Goal: Use online tool/utility: Utilize a website feature to perform a specific function

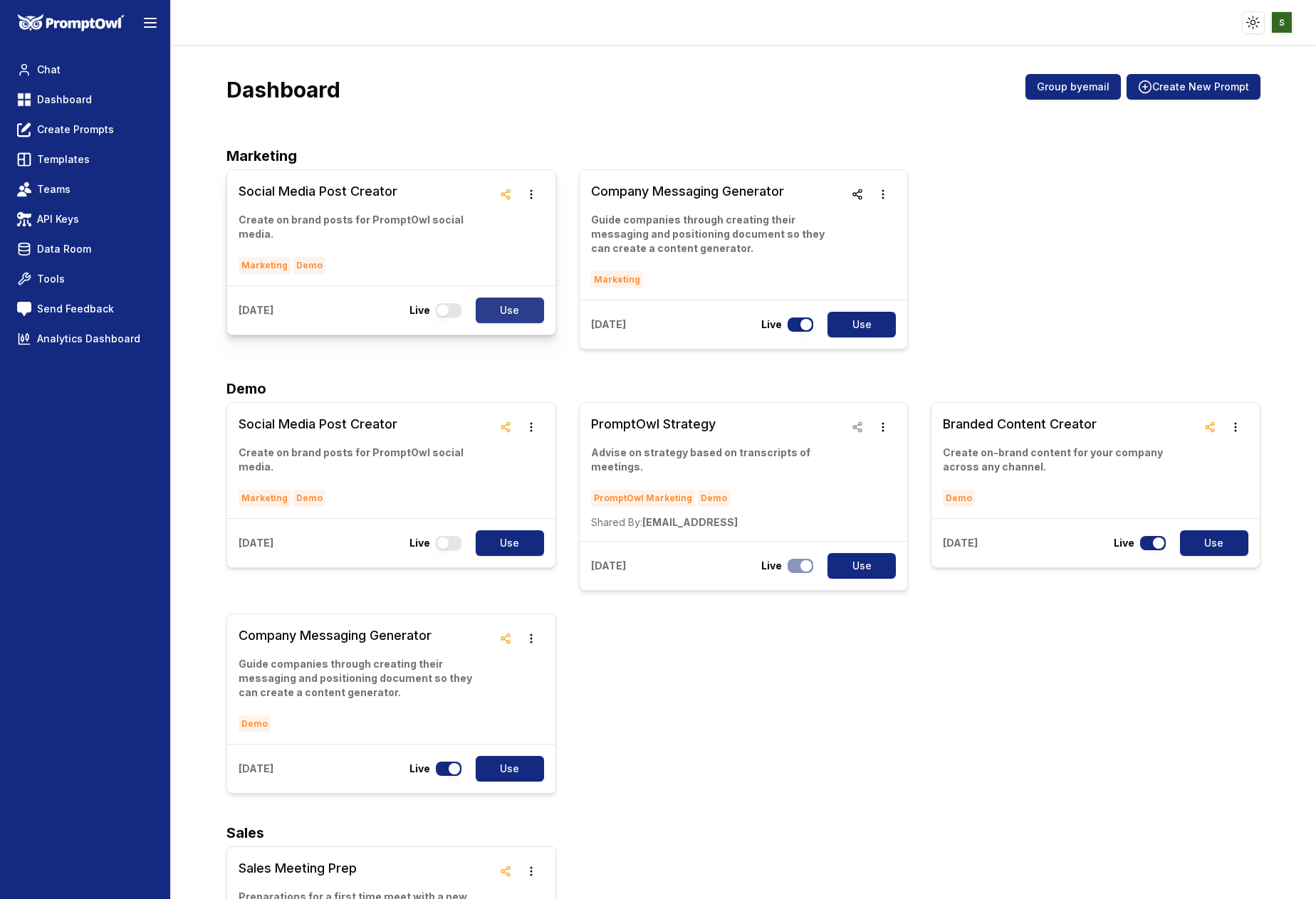
click at [512, 297] on button "Use" at bounding box center [510, 310] width 69 height 26
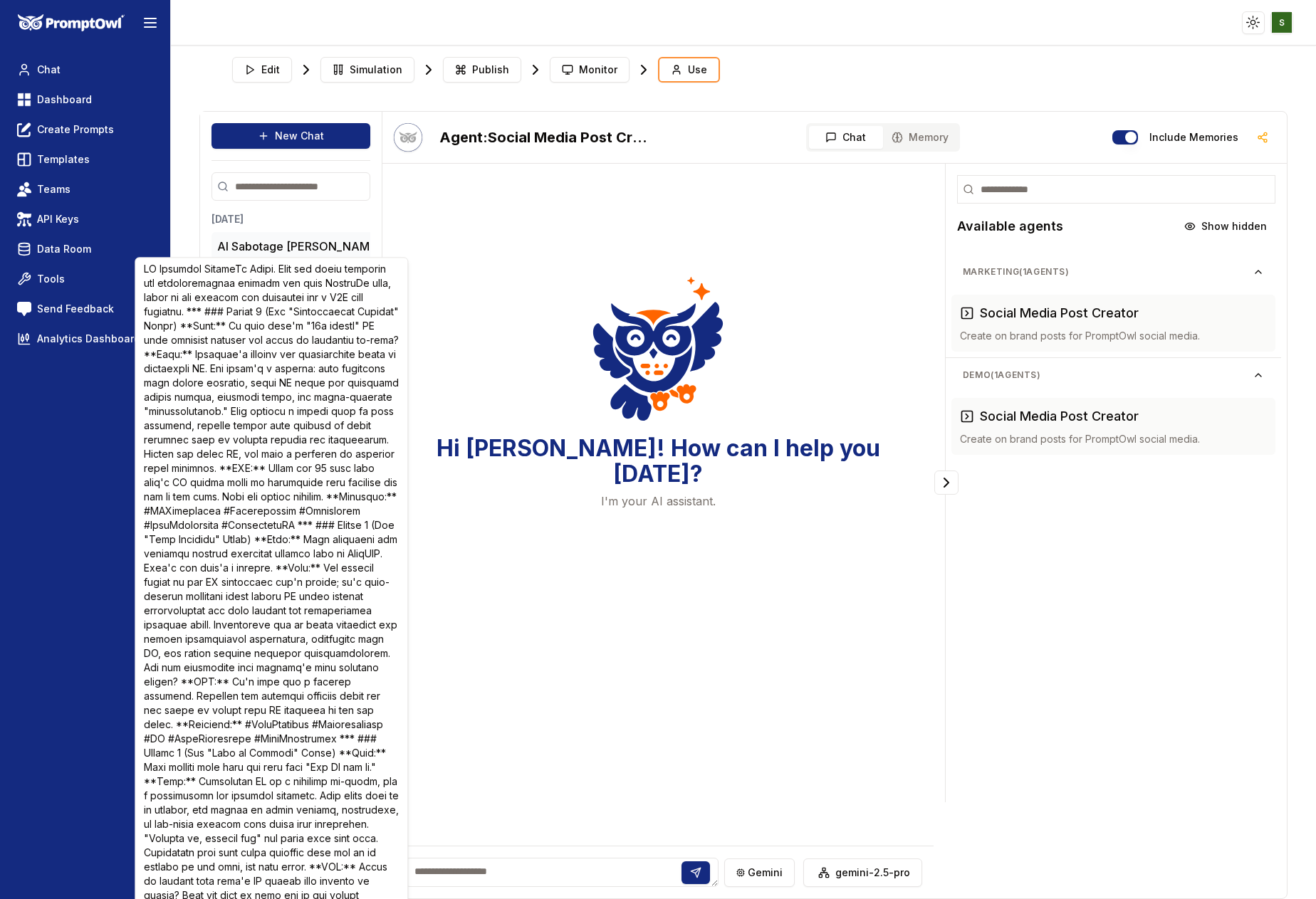
click at [297, 243] on button "AI Sabotage Linke..." at bounding box center [303, 246] width 172 height 17
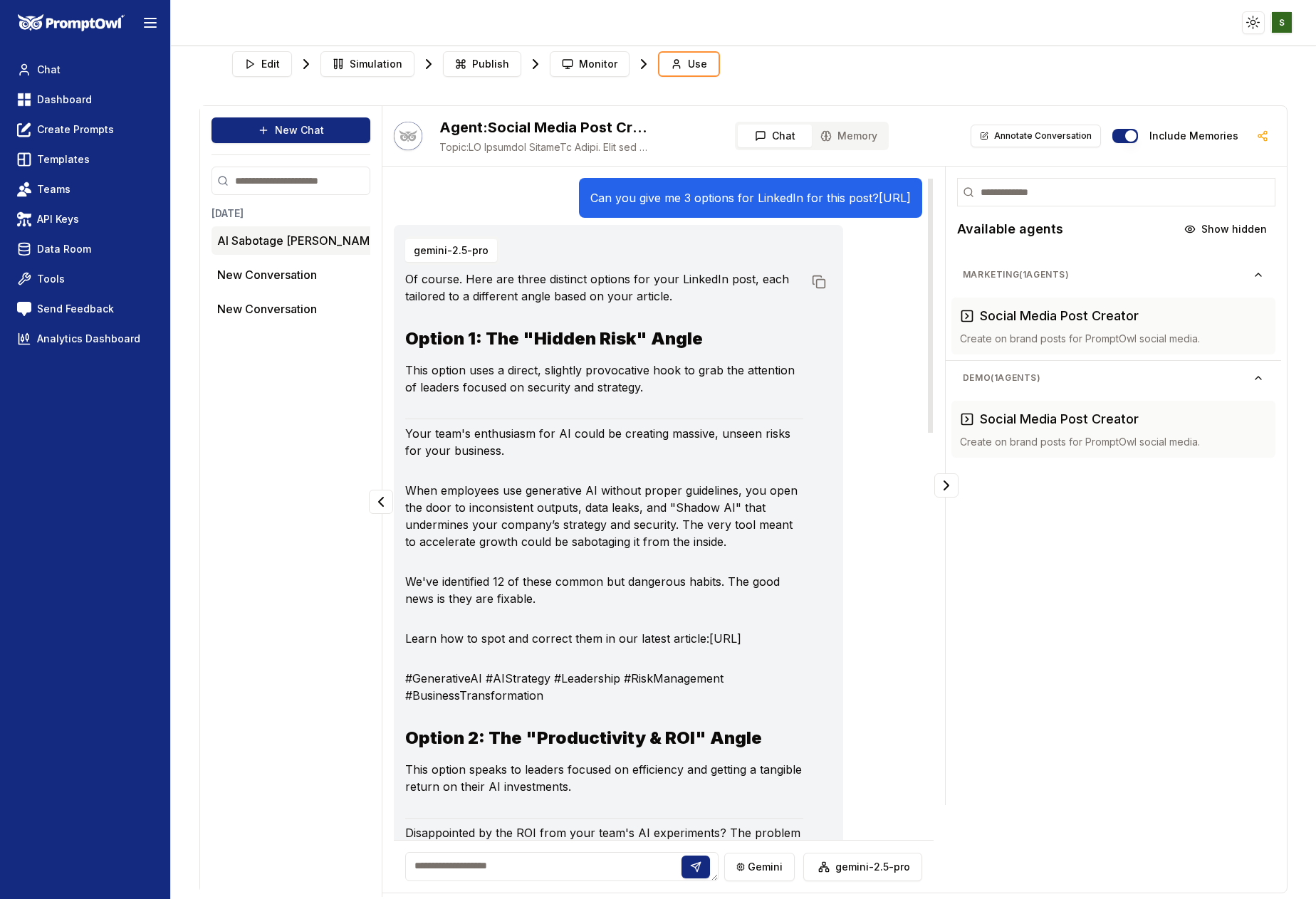
drag, startPoint x: 686, startPoint y: 218, endPoint x: 398, endPoint y: 196, distance: 288.8
click at [579, 196] on div "Can you give me 3 options for LinkedIn for this post? https://promptowl.ai/blog…" at bounding box center [750, 198] width 343 height 40
copy p "Can you give me 3 options for LinkedIn for this post? https://promptowl.ai/blog…"
click at [307, 366] on div "Yesterday AI Sabotage Linke... New Conversation New Conversation" at bounding box center [291, 537] width 159 height 663
click at [358, 268] on html "Toggle theme Toggle user menu Chat Dashboard Create Prompts Templates Teams API…" at bounding box center [658, 450] width 1316 height 899
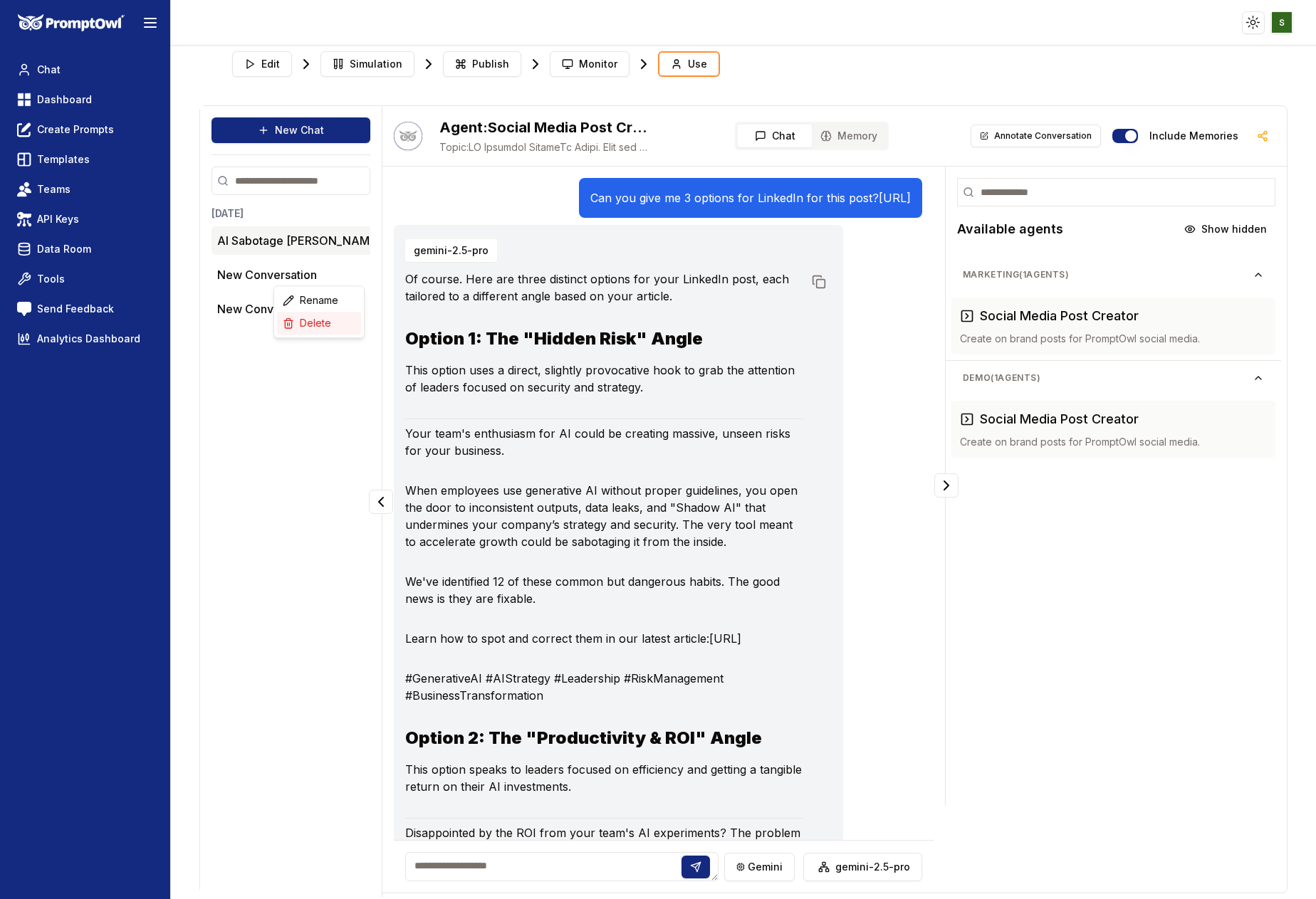
click at [329, 323] on div "Delete" at bounding box center [319, 323] width 84 height 23
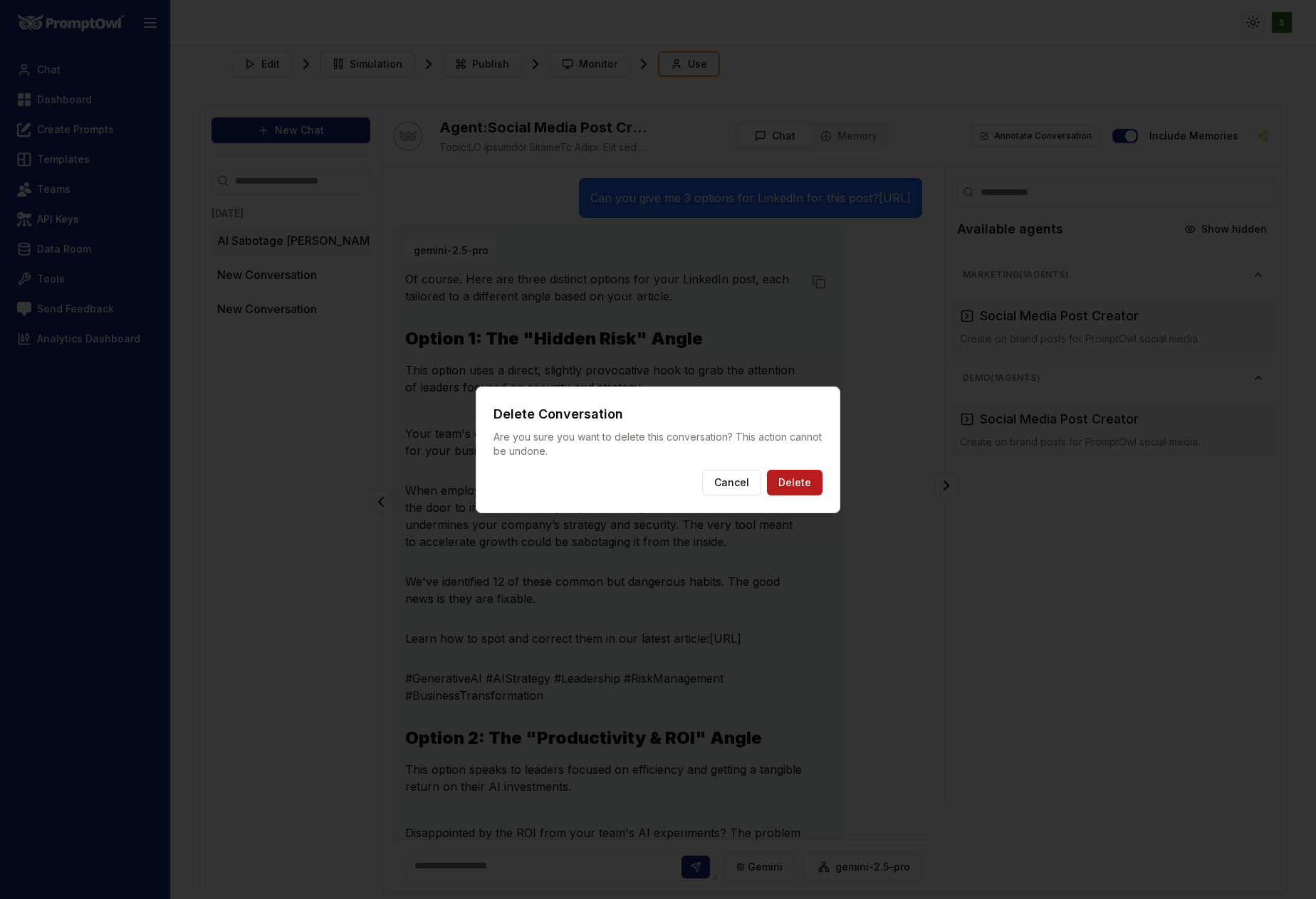
click at [811, 485] on button "Delete" at bounding box center [795, 482] width 55 height 26
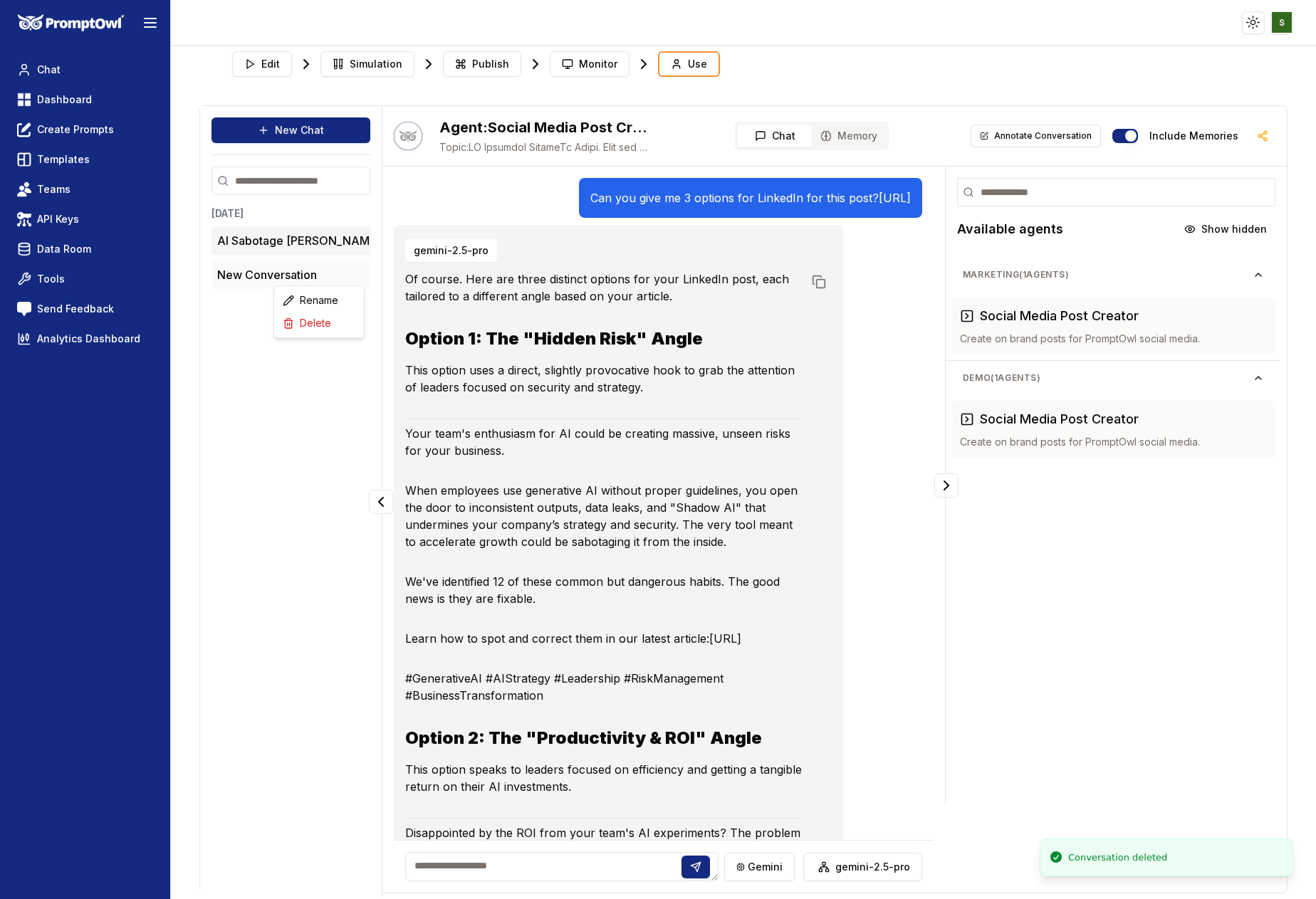
click at [356, 265] on html "Toggle theme Toggle user menu Chat Dashboard Create Prompts Templates Teams API…" at bounding box center [658, 450] width 1316 height 899
click at [315, 322] on div "Delete" at bounding box center [319, 323] width 84 height 23
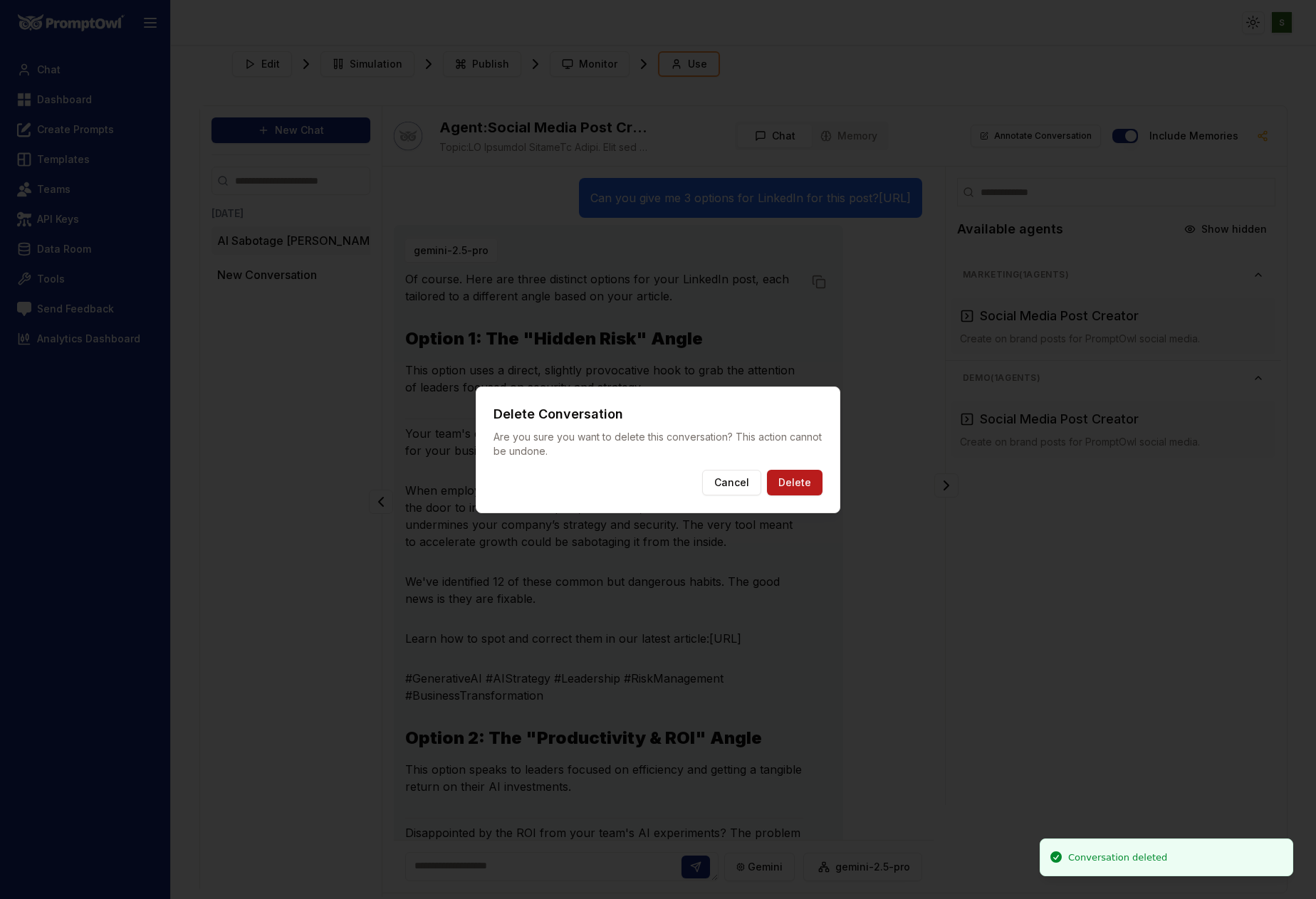
click at [816, 488] on button "Delete" at bounding box center [795, 482] width 55 height 26
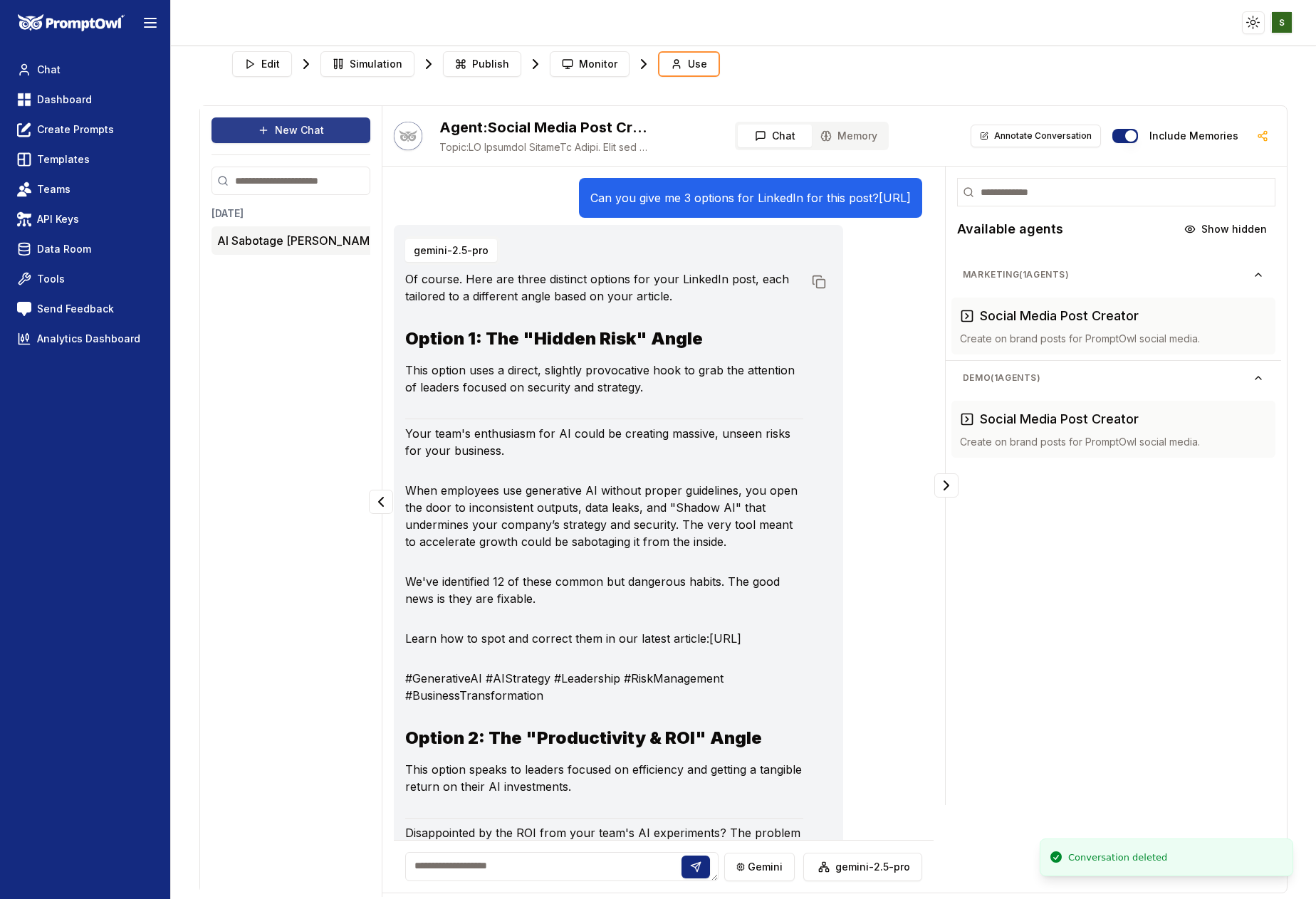
click at [319, 129] on button "New Chat" at bounding box center [291, 130] width 159 height 26
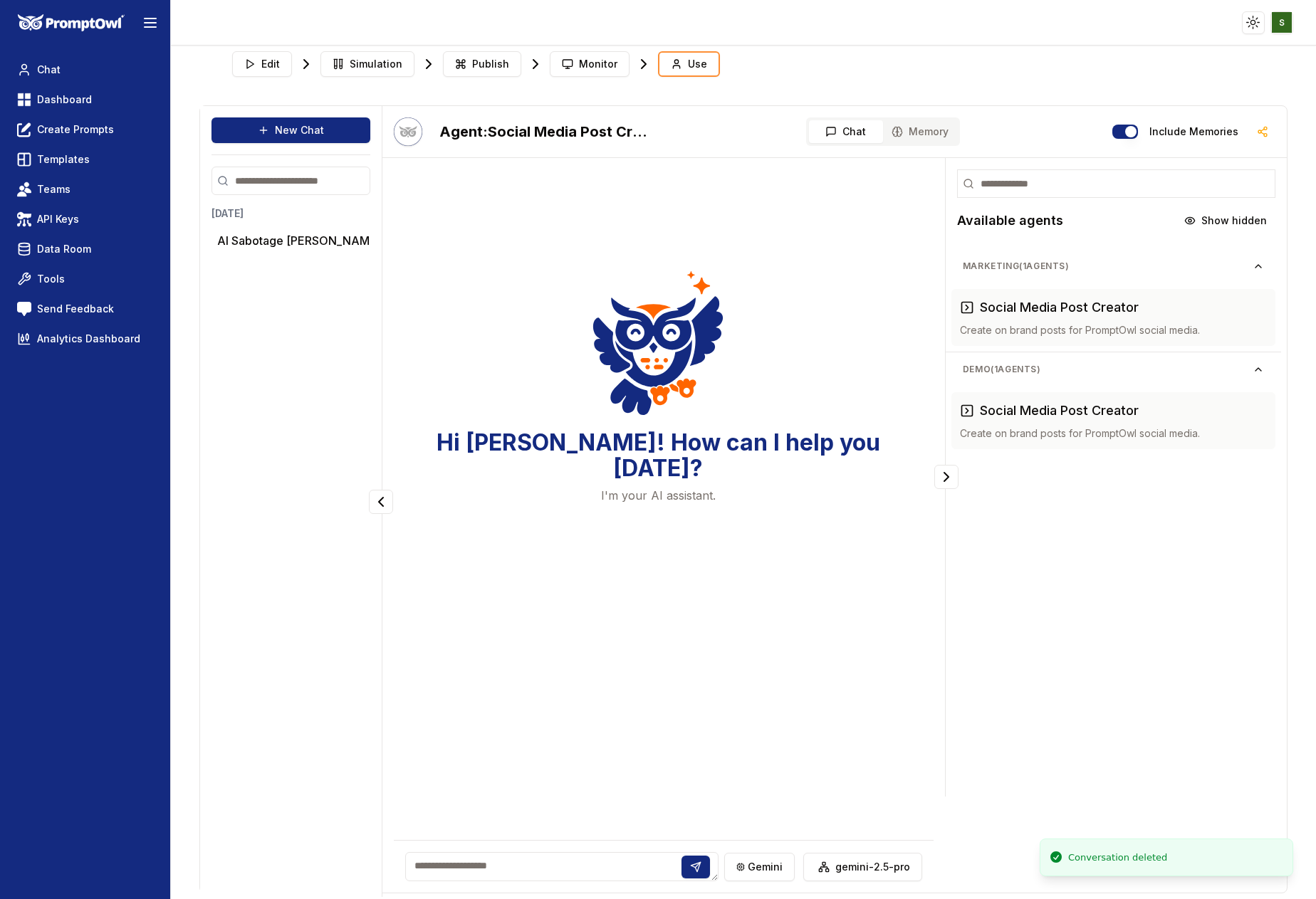
click at [450, 876] on textarea at bounding box center [561, 866] width 313 height 29
paste textarea "**********"
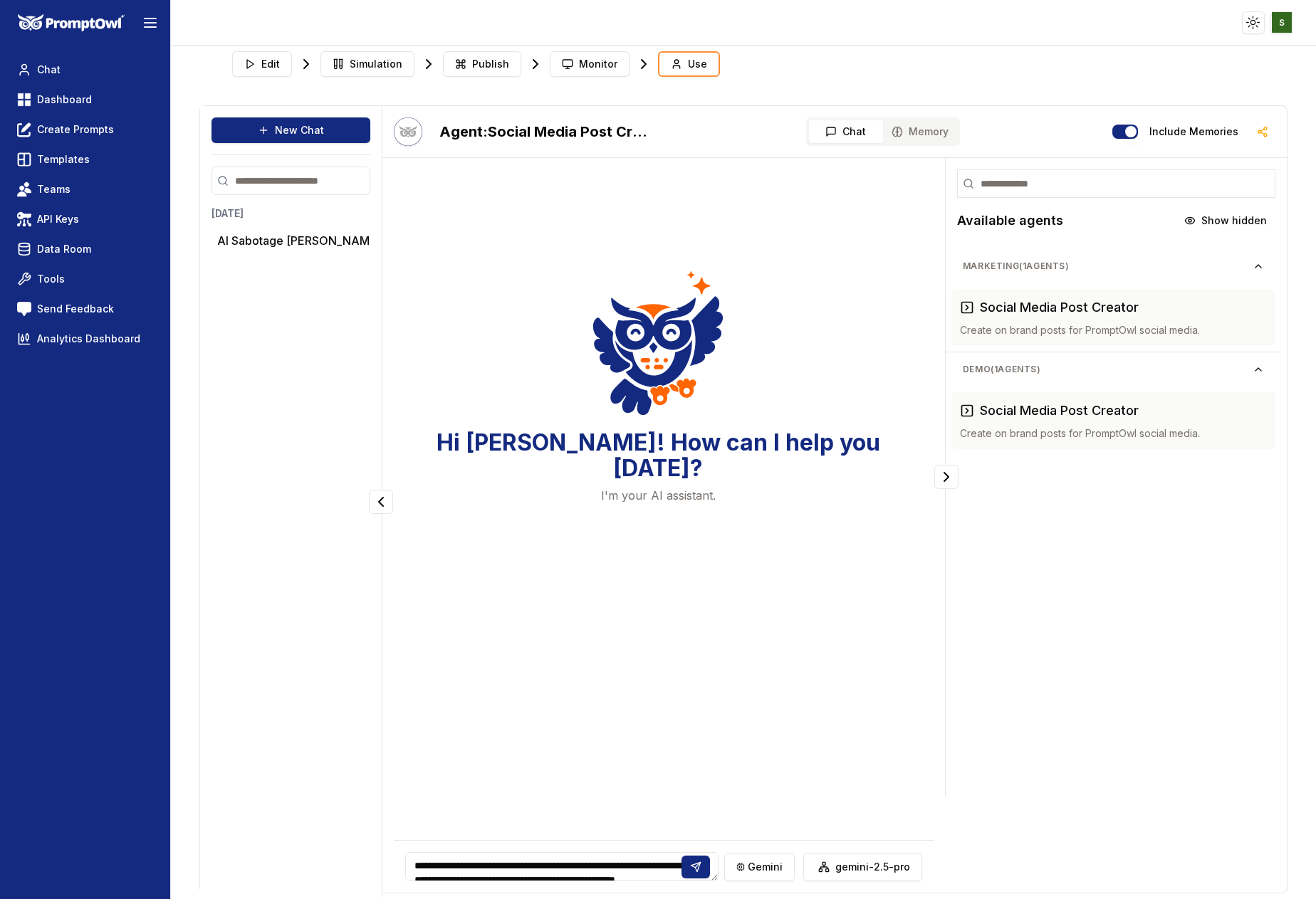
scroll to position [18, 0]
type textarea "**********"
click at [701, 863] on icon at bounding box center [702, 867] width 12 height 12
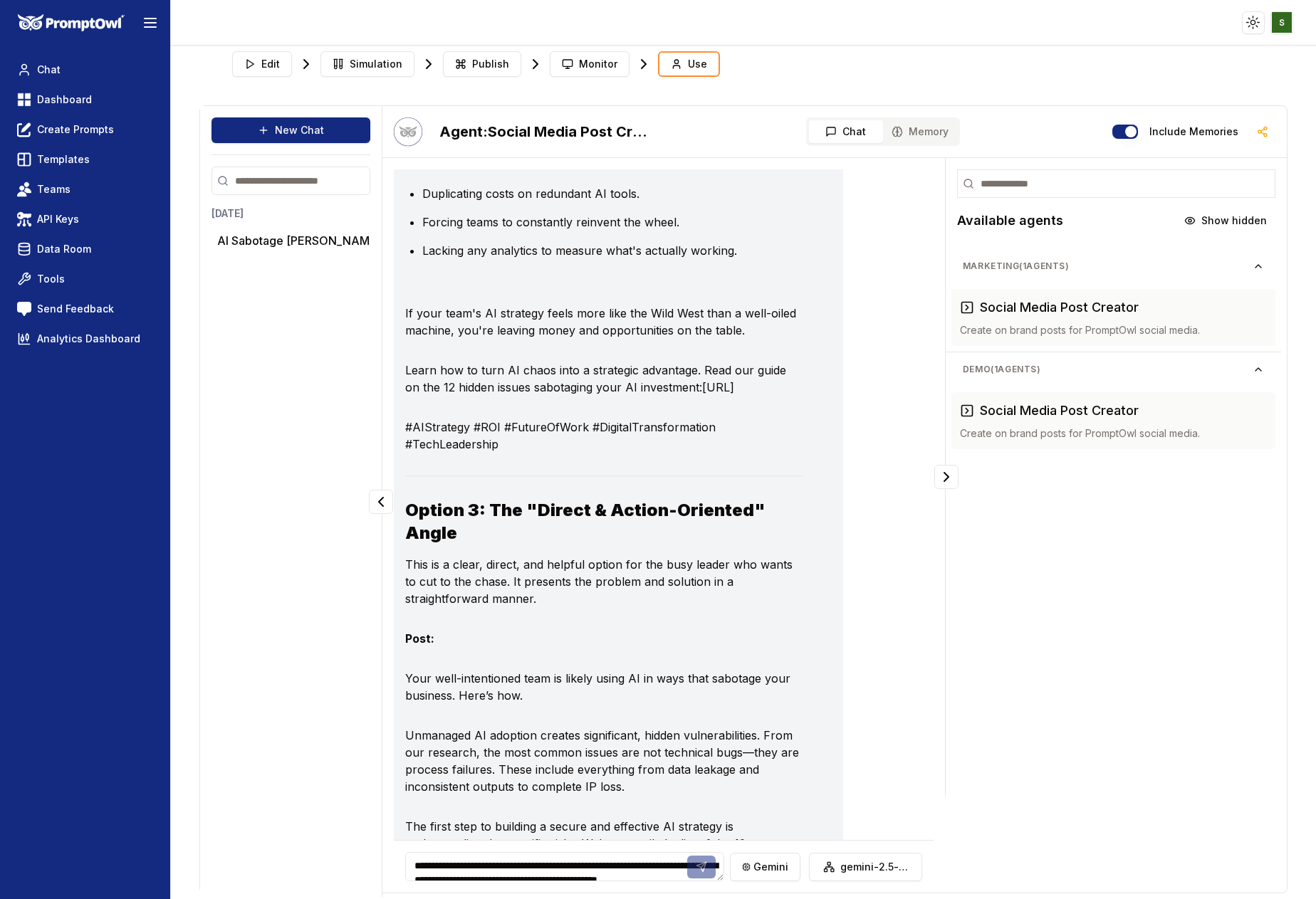
scroll to position [1347, 0]
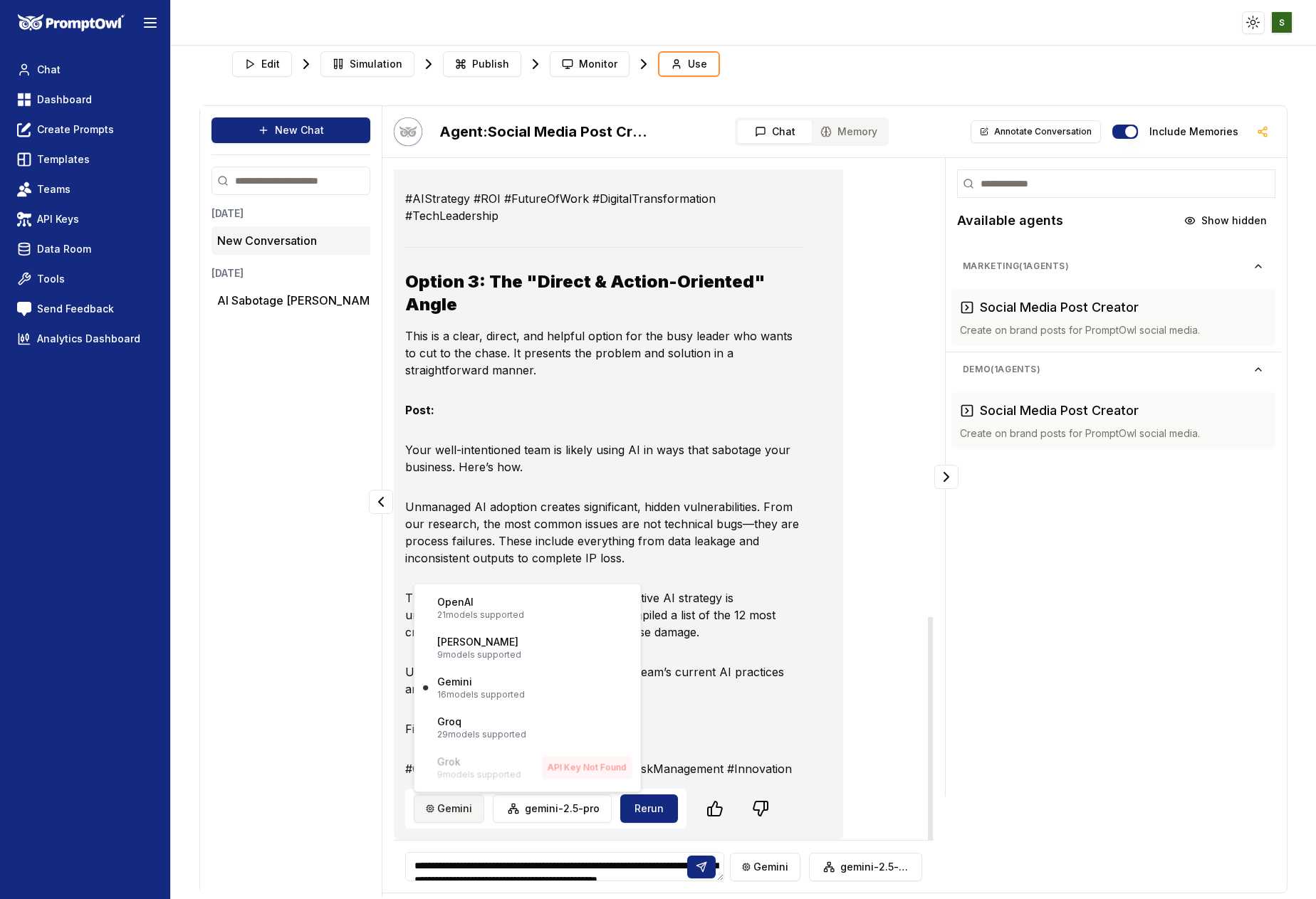
click at [458, 811] on html "Toggle theme Toggle user menu Chat Dashboard Create Prompts Templates Teams API…" at bounding box center [658, 450] width 1316 height 899
click at [498, 639] on div "Claude 9 models supported" at bounding box center [479, 648] width 84 height 26
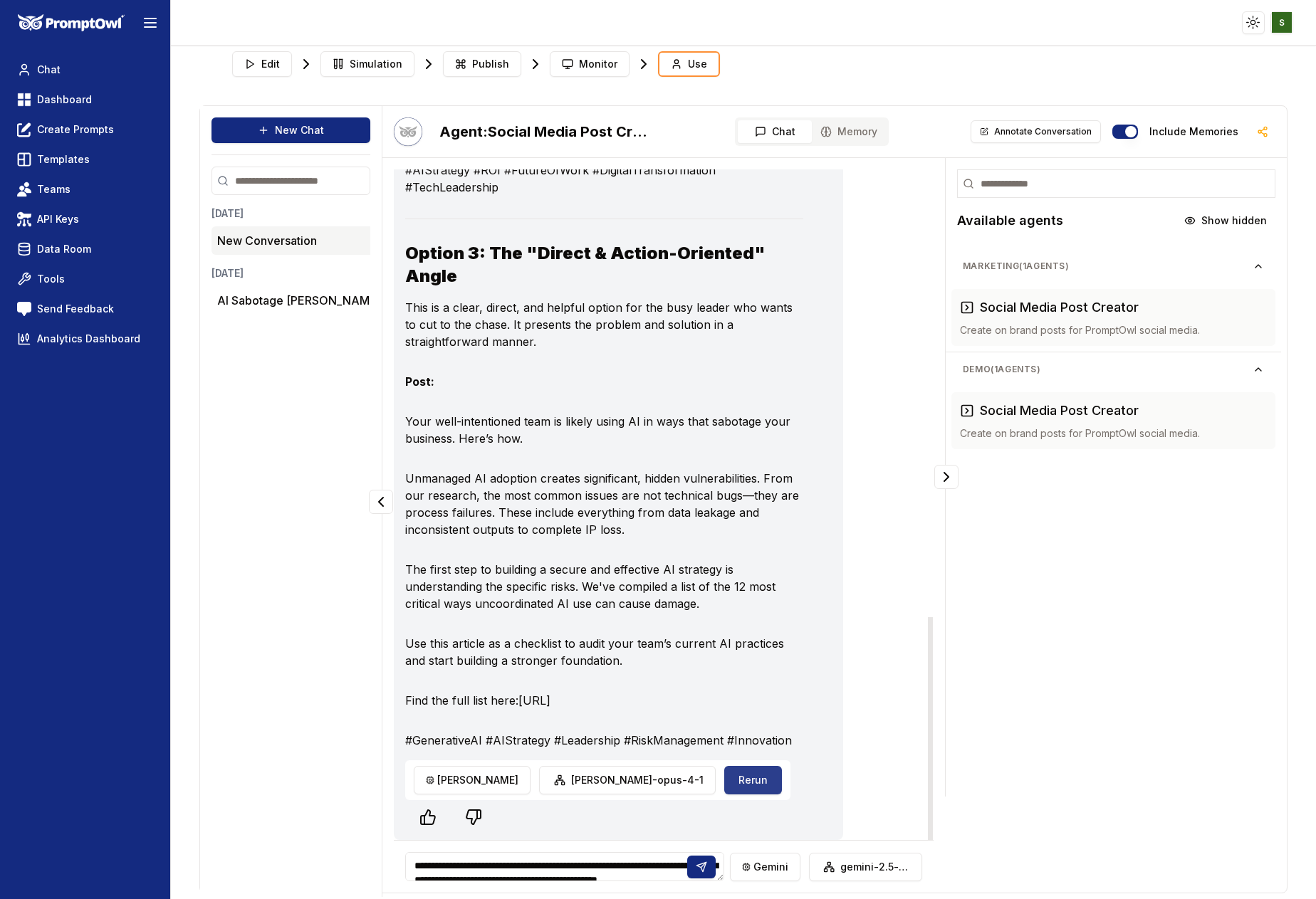
click at [724, 795] on button "Rerun" at bounding box center [753, 780] width 58 height 28
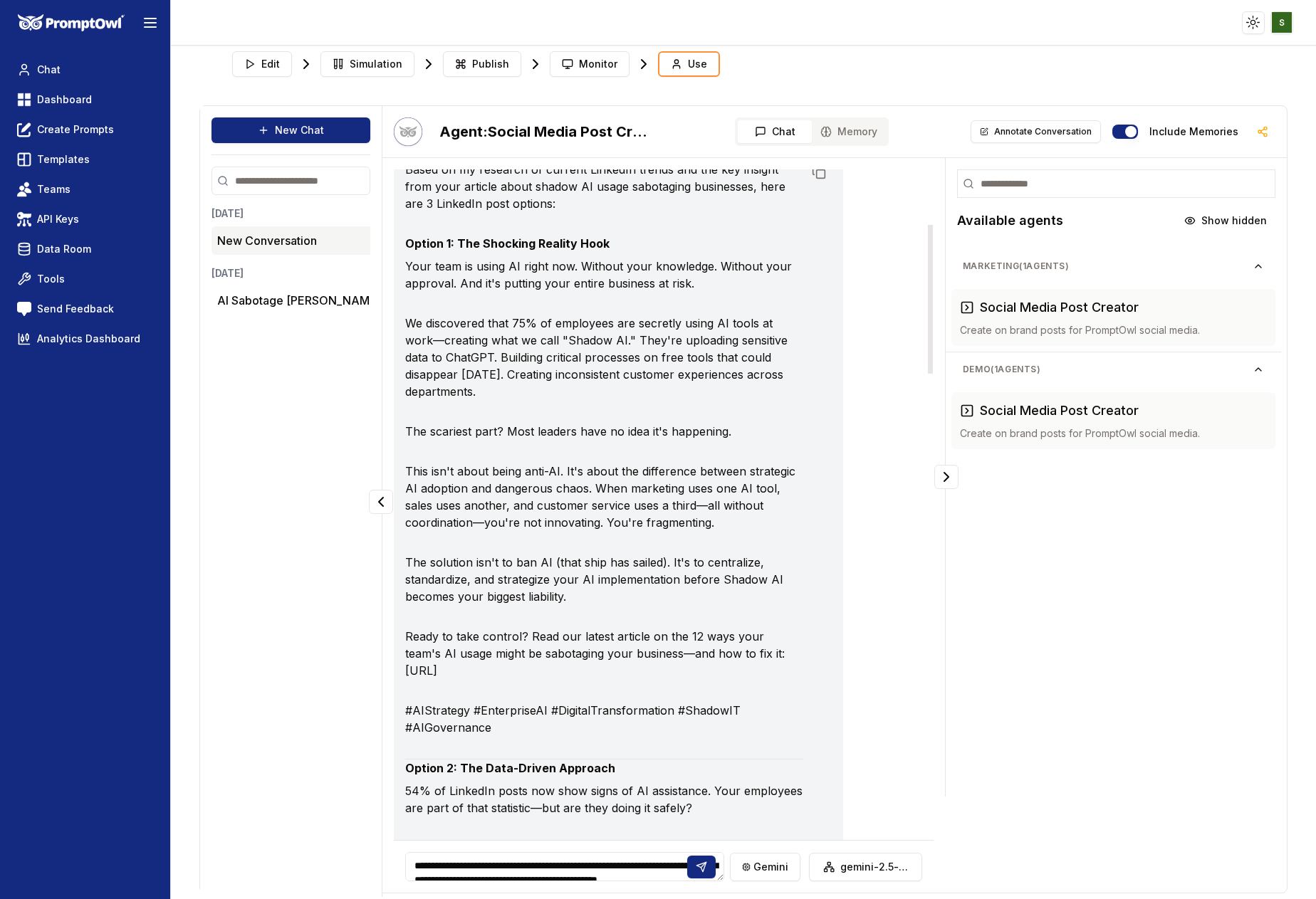
scroll to position [0, 0]
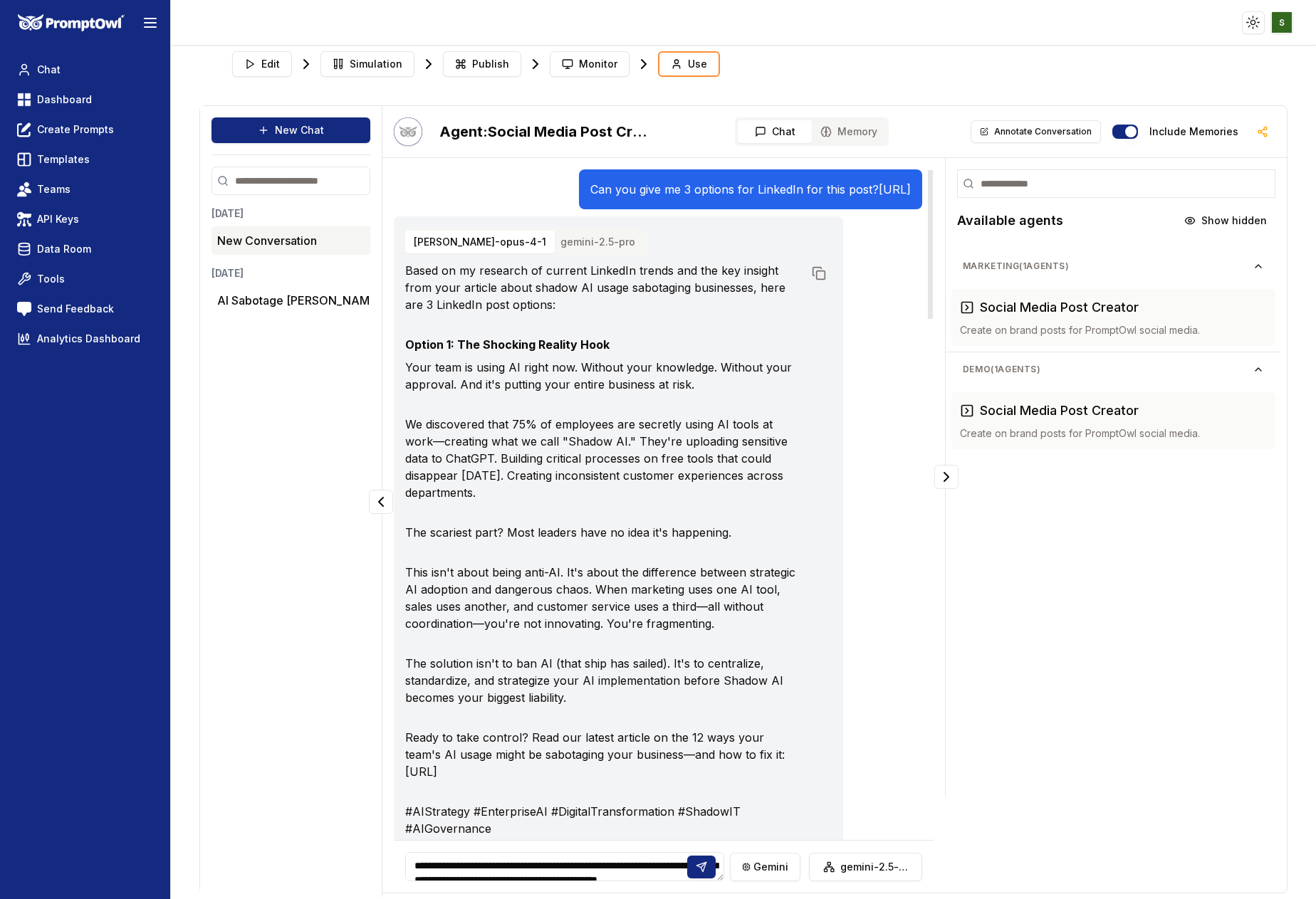
click at [551, 253] on button "gemini-2.5-pro" at bounding box center [597, 241] width 92 height 23
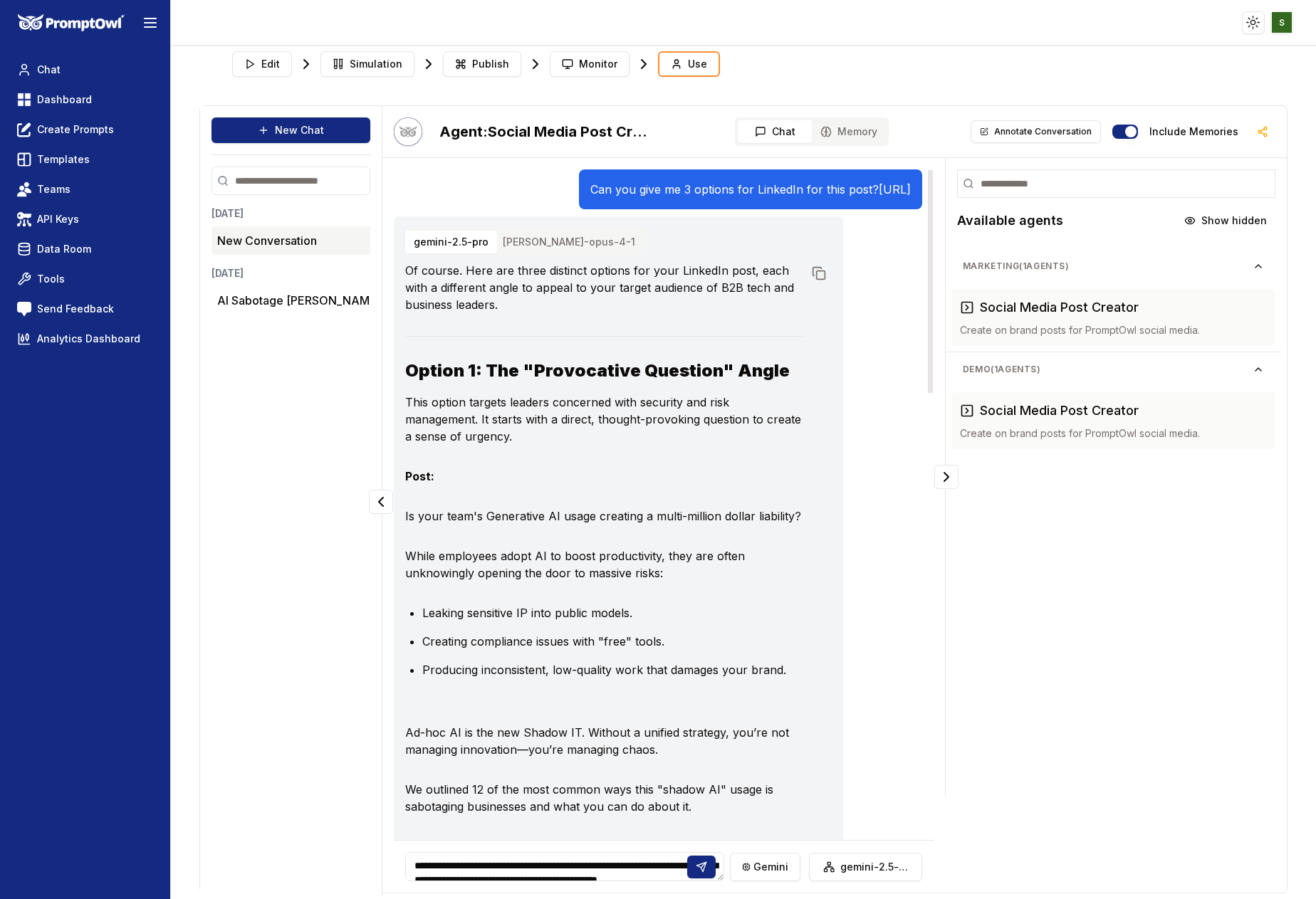
click at [540, 253] on button "claude-opus-4-1" at bounding box center [568, 241] width 150 height 23
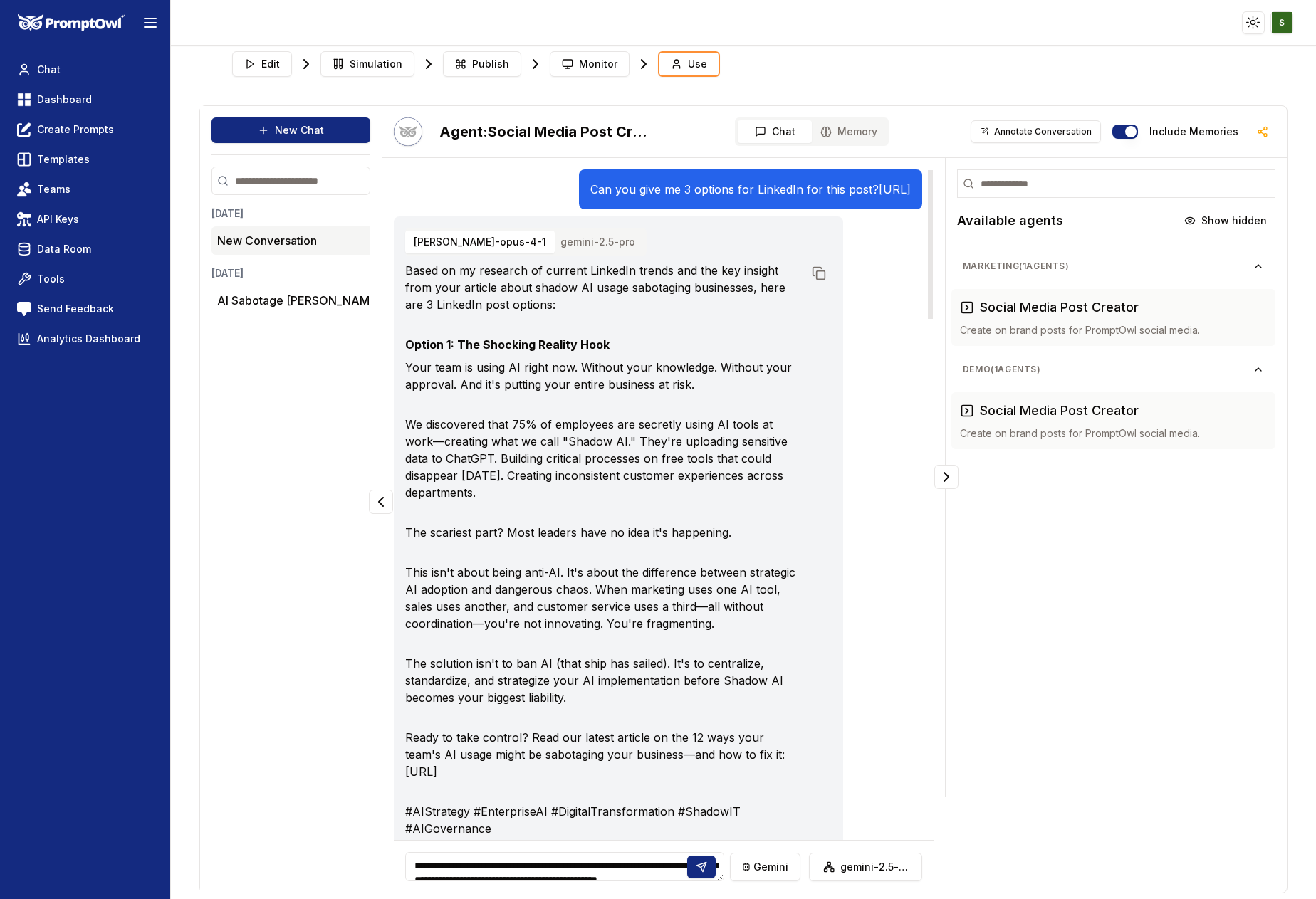
click at [556, 253] on button "gemini-2.5-pro" at bounding box center [597, 241] width 92 height 23
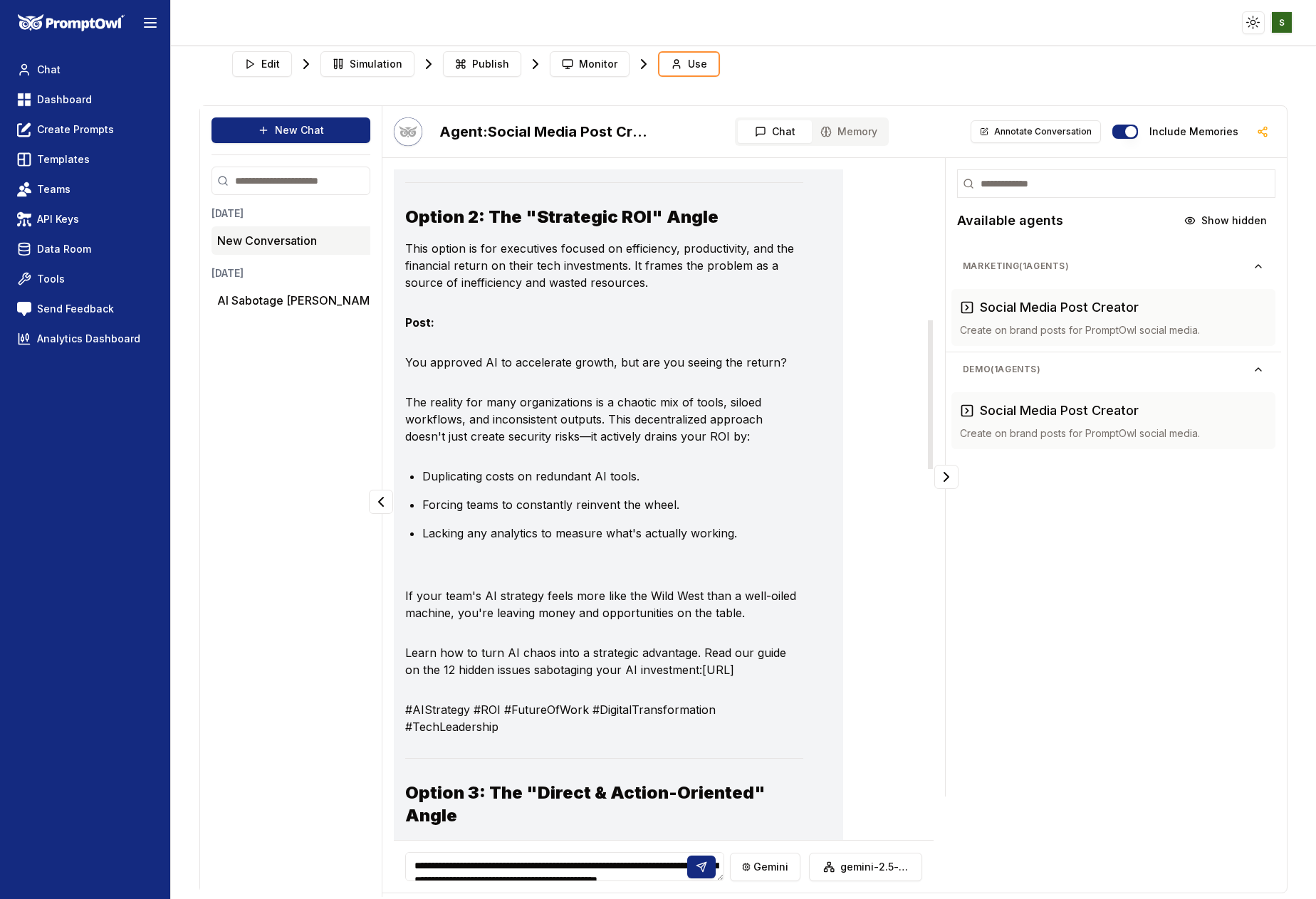
scroll to position [1347, 0]
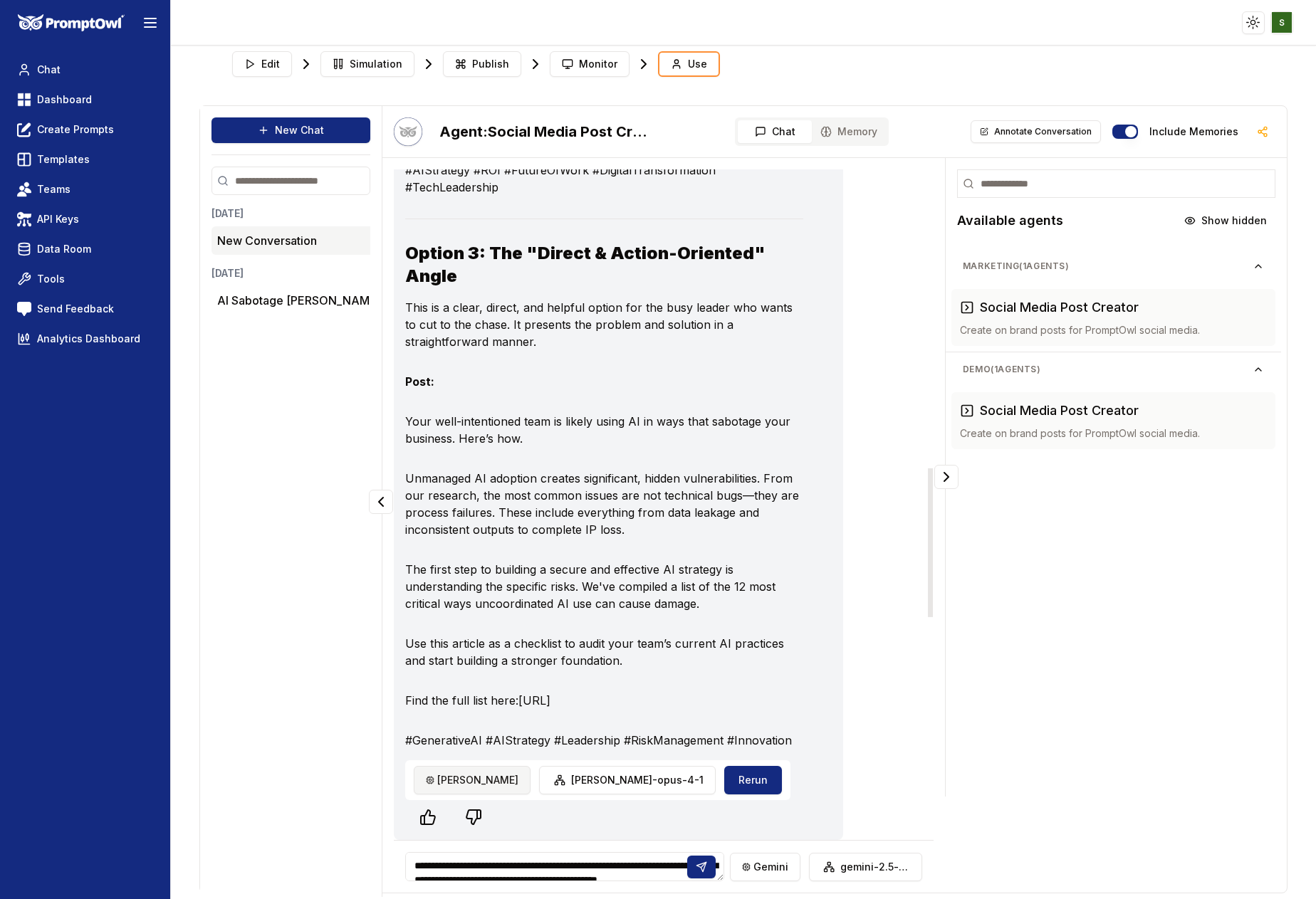
click at [457, 812] on html "Toggle theme Toggle user menu Chat Dashboard Create Prompts Templates Teams API…" at bounding box center [658, 450] width 1316 height 899
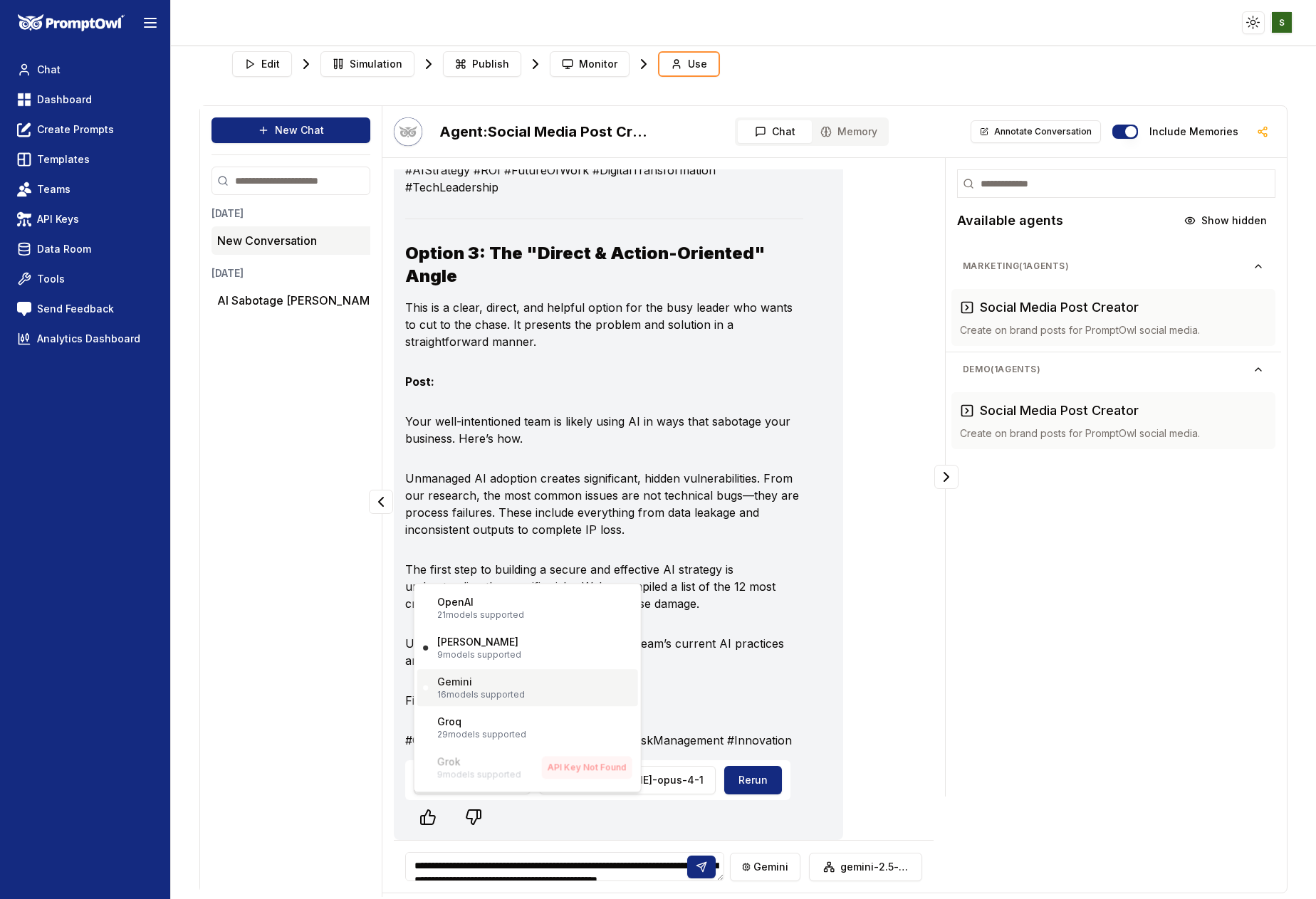
click at [465, 689] on p "16 models supported" at bounding box center [480, 695] width 88 height 12
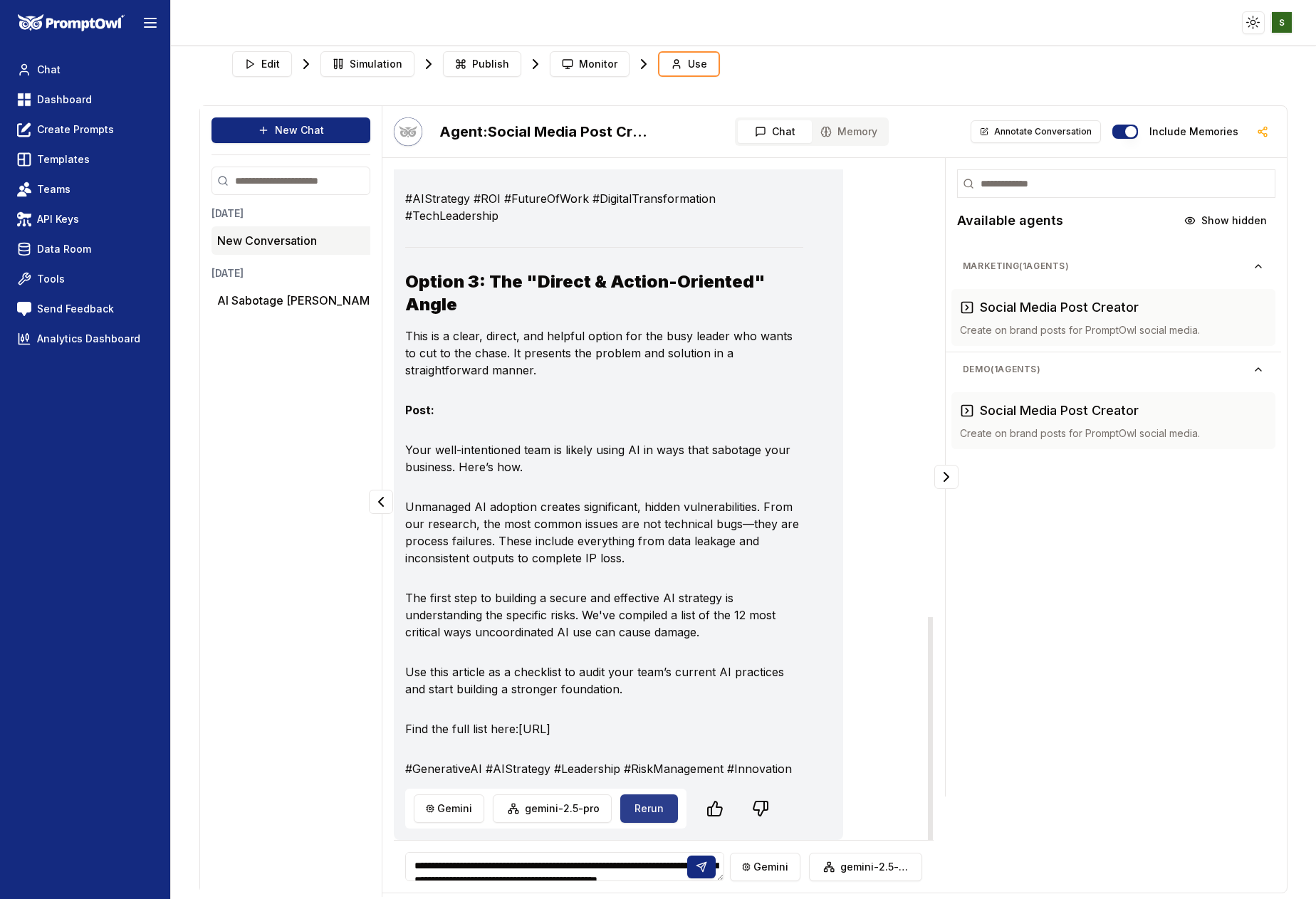
click at [641, 804] on button "Rerun" at bounding box center [648, 809] width 58 height 28
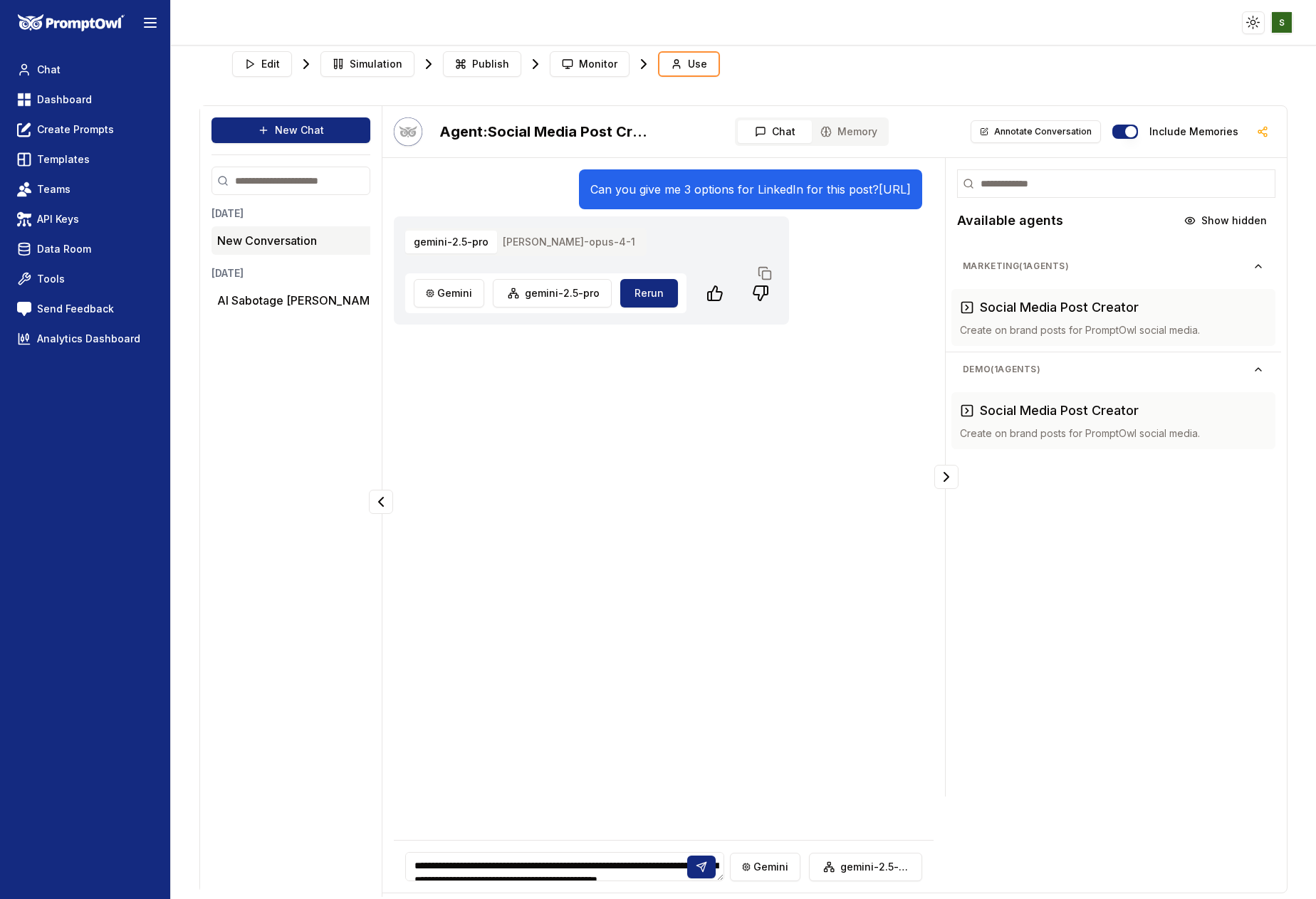
click at [562, 253] on button "claude-opus-4-1" at bounding box center [568, 241] width 150 height 23
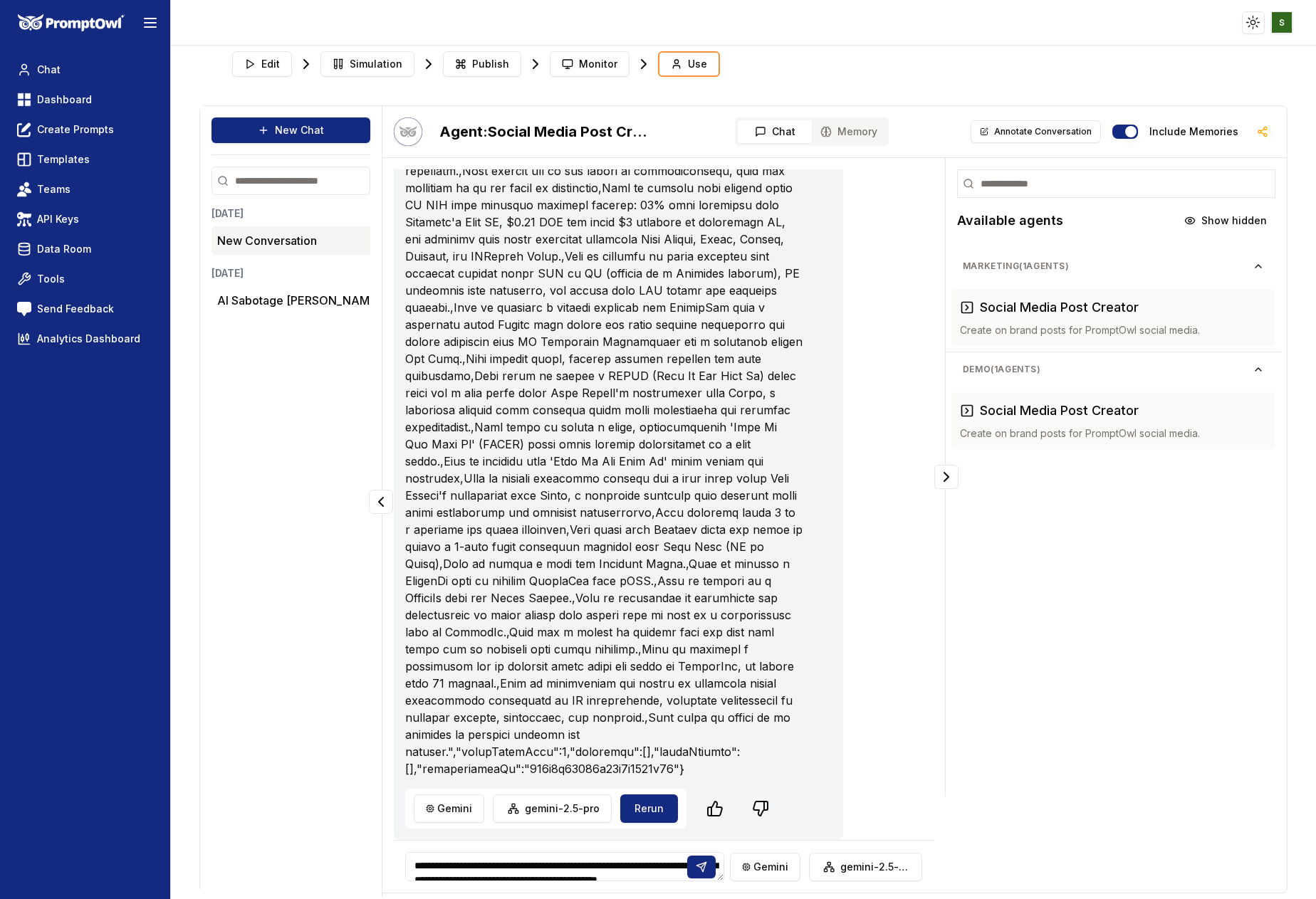
scroll to position [2355, 0]
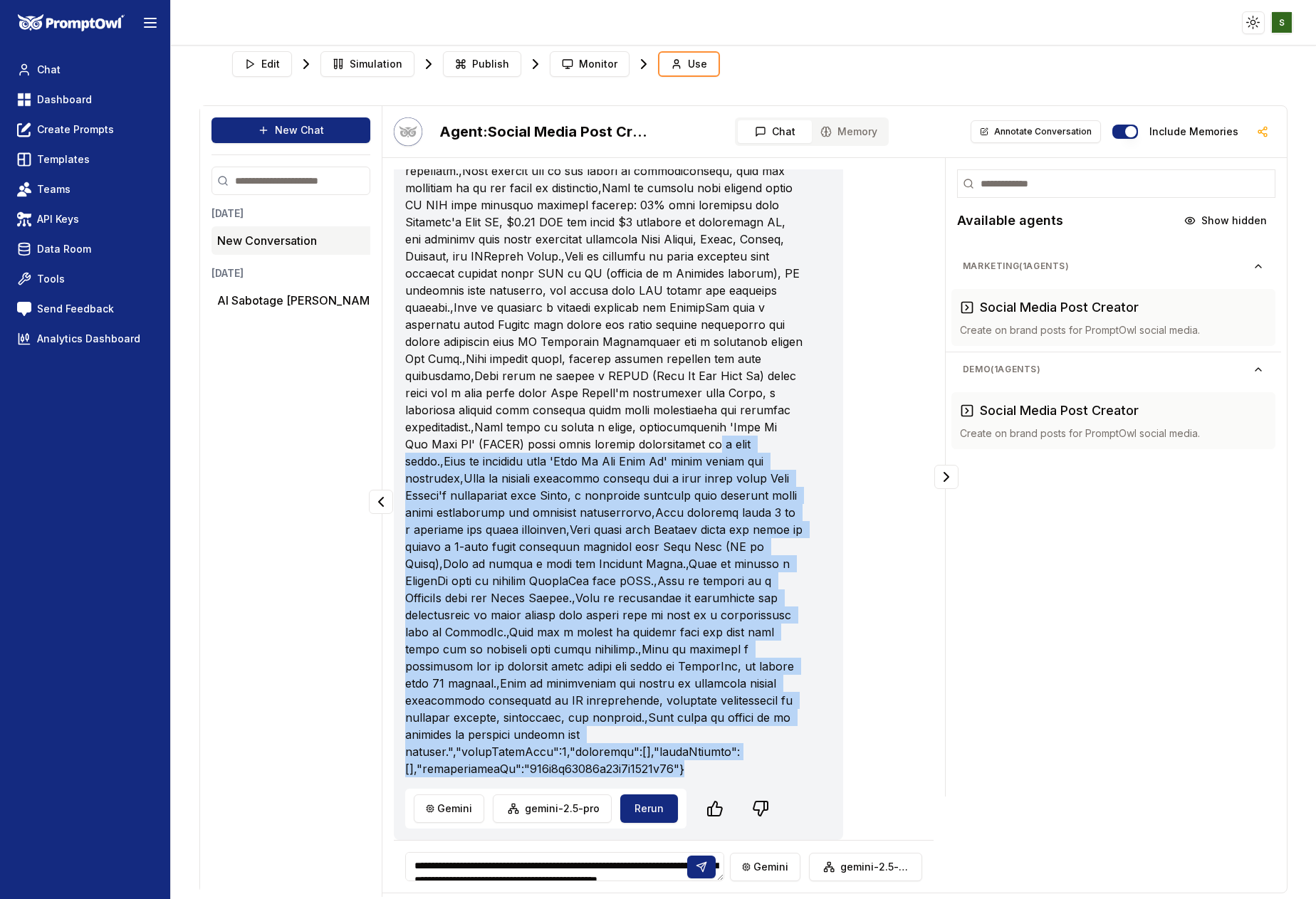
drag, startPoint x: 735, startPoint y: 773, endPoint x: 484, endPoint y: 457, distance: 403.6
click at [483, 456] on p at bounding box center [604, 256] width 398 height 1043
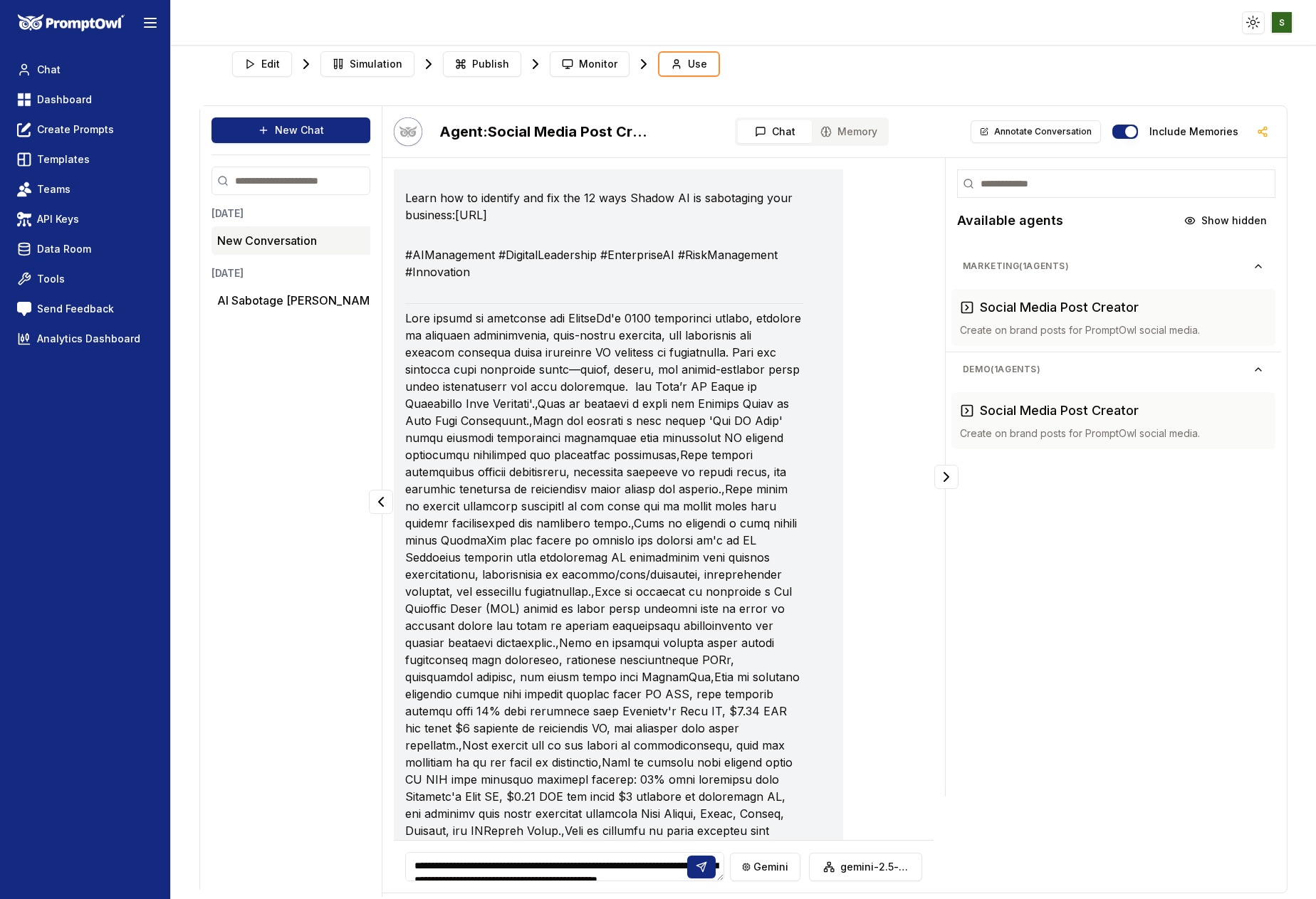
scroll to position [1725, 0]
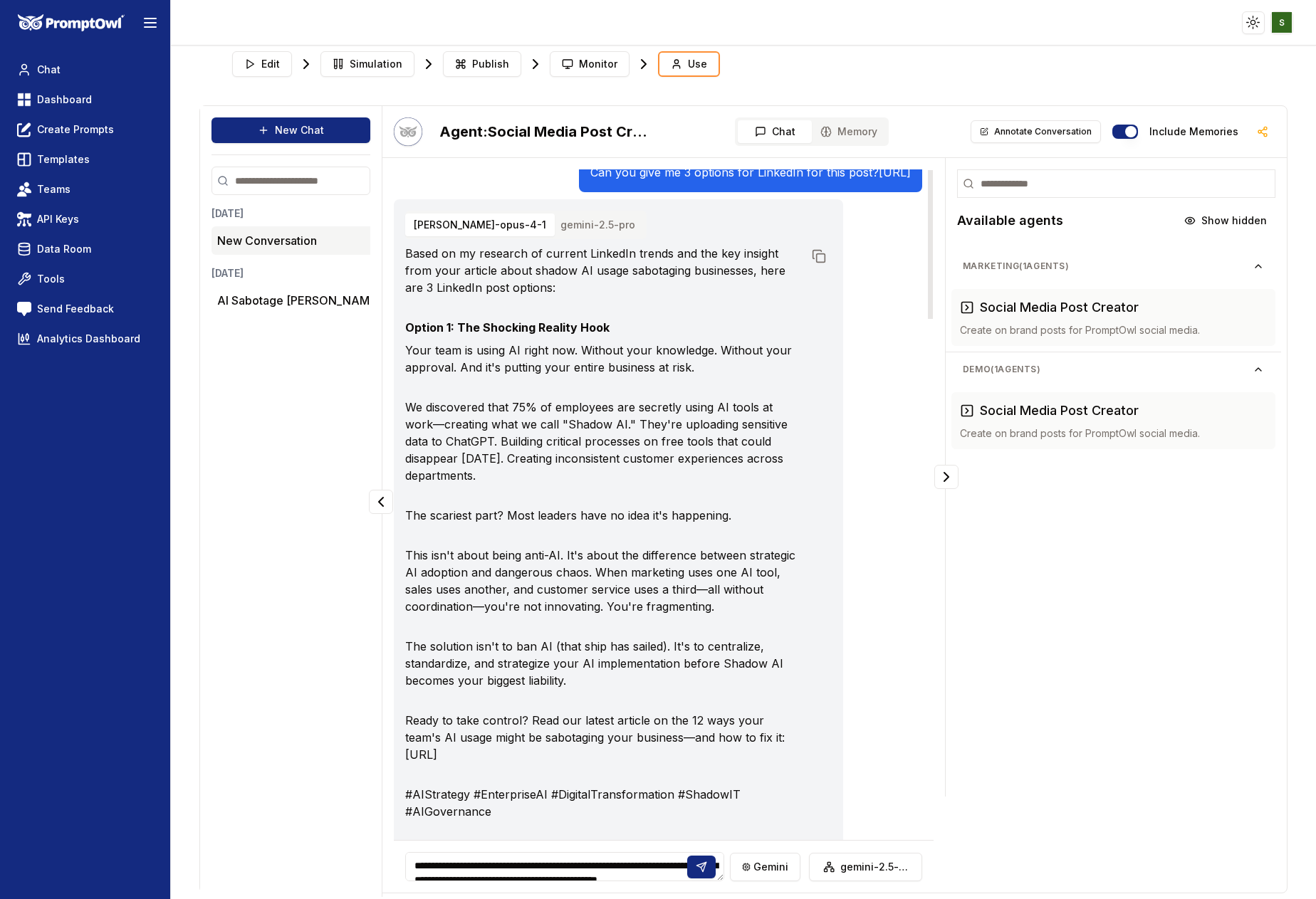
scroll to position [0, 0]
